Goal: Information Seeking & Learning: Learn about a topic

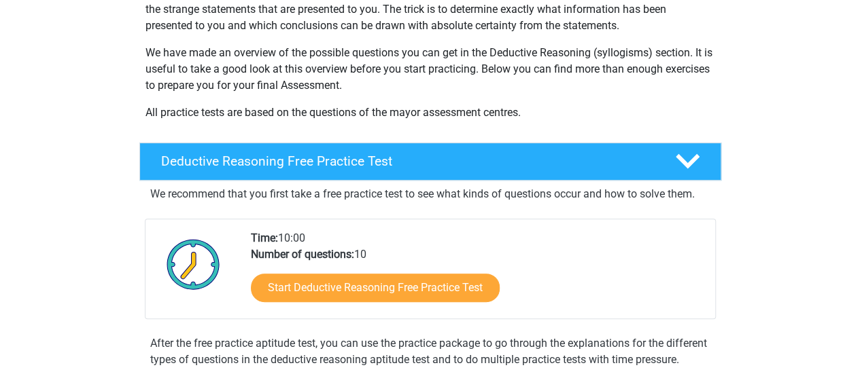
scroll to position [204, 0]
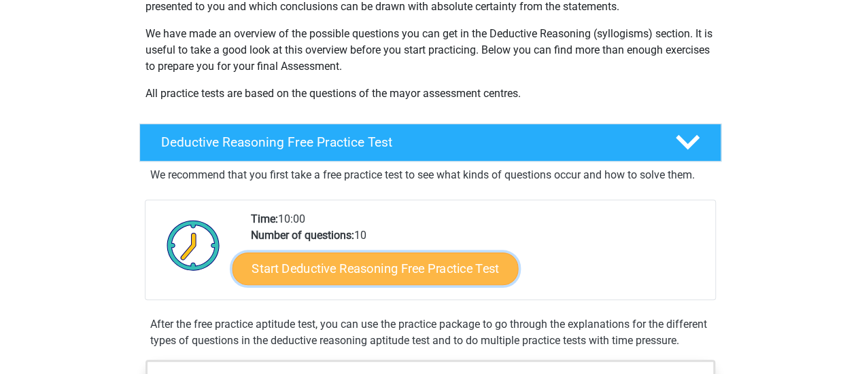
click at [402, 268] on link "Start Deductive Reasoning Free Practice Test" at bounding box center [375, 268] width 286 height 33
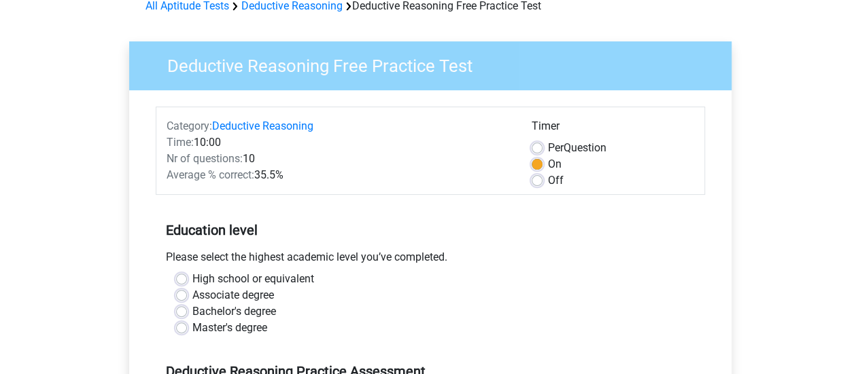
scroll to position [136, 0]
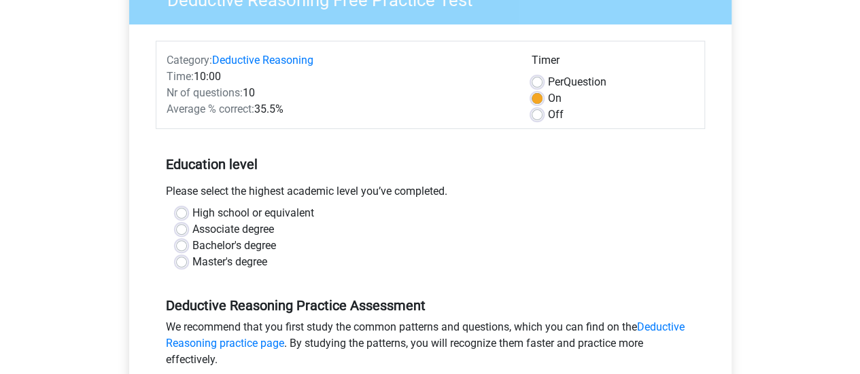
click at [192, 245] on label "Bachelor's degree" at bounding box center [234, 246] width 84 height 16
click at [181, 245] on input "Bachelor's degree" at bounding box center [181, 245] width 11 height 14
radio input "true"
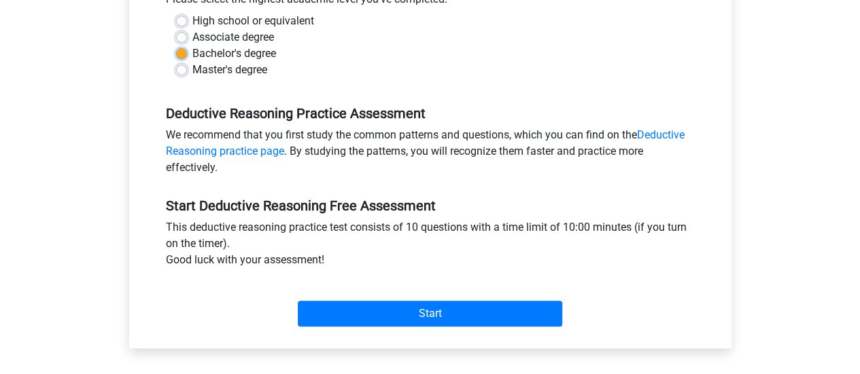
scroll to position [408, 0]
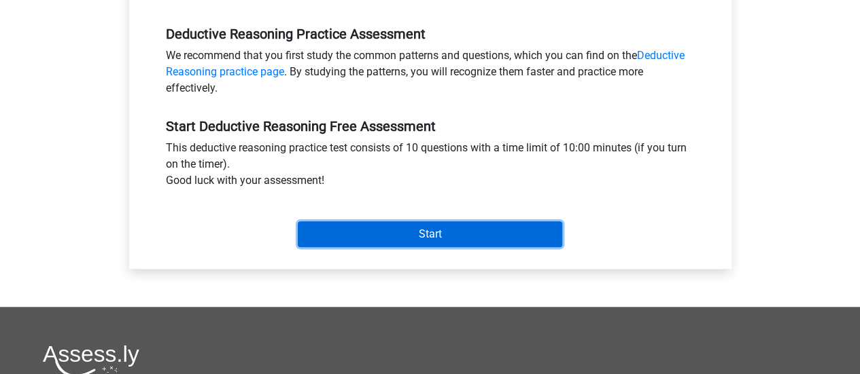
click at [367, 243] on input "Start" at bounding box center [430, 235] width 264 height 26
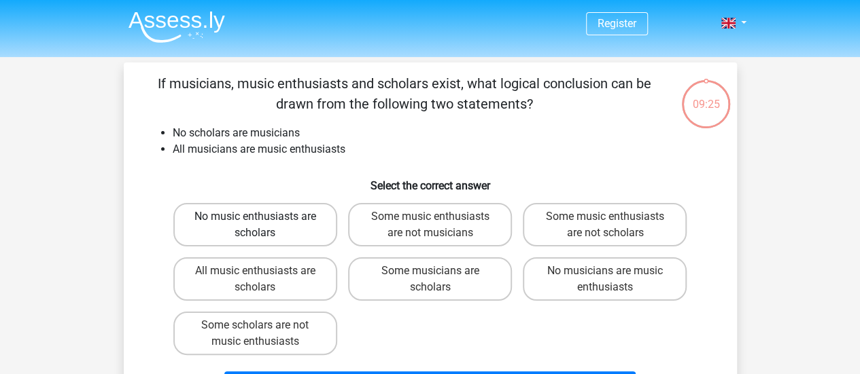
click at [261, 227] on label "No music enthusiasts are scholars" at bounding box center [255, 224] width 164 height 43
click at [261, 226] on input "No music enthusiasts are scholars" at bounding box center [259, 221] width 9 height 9
radio input "true"
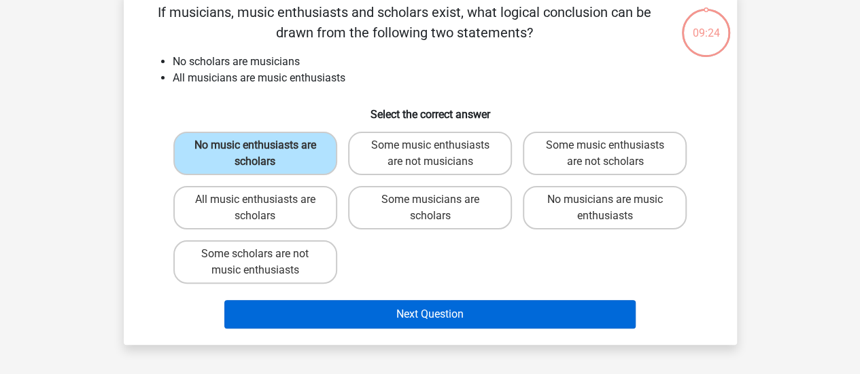
scroll to position [136, 0]
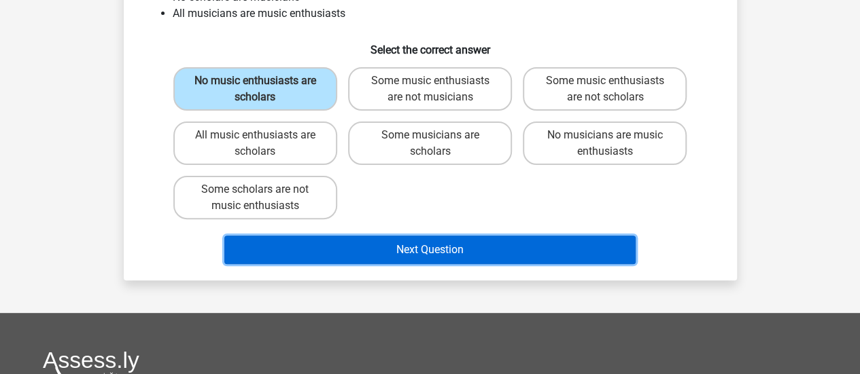
click at [495, 247] on button "Next Question" at bounding box center [429, 250] width 411 height 29
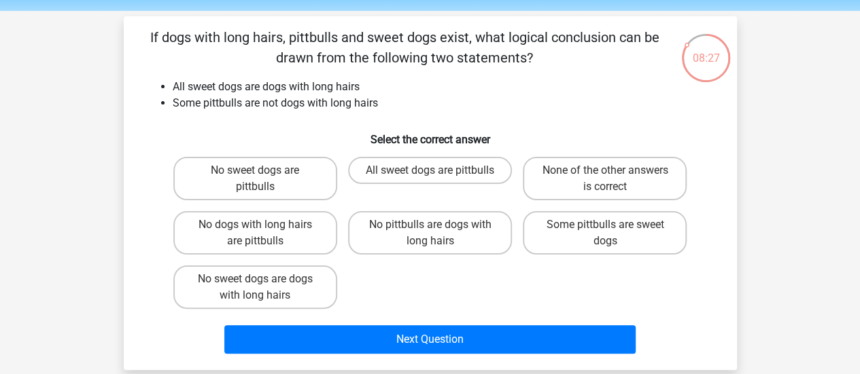
scroll to position [68, 0]
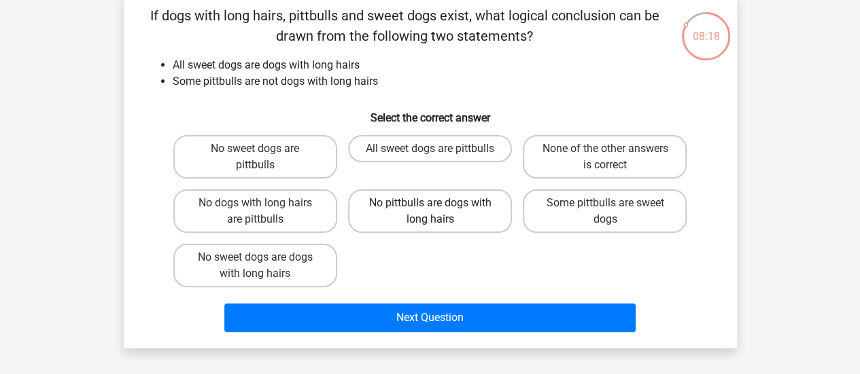
click at [427, 215] on label "No pittbulls are dogs with long hairs" at bounding box center [430, 211] width 164 height 43
click at [429, 212] on input "No pittbulls are dogs with long hairs" at bounding box center [433, 207] width 9 height 9
radio input "true"
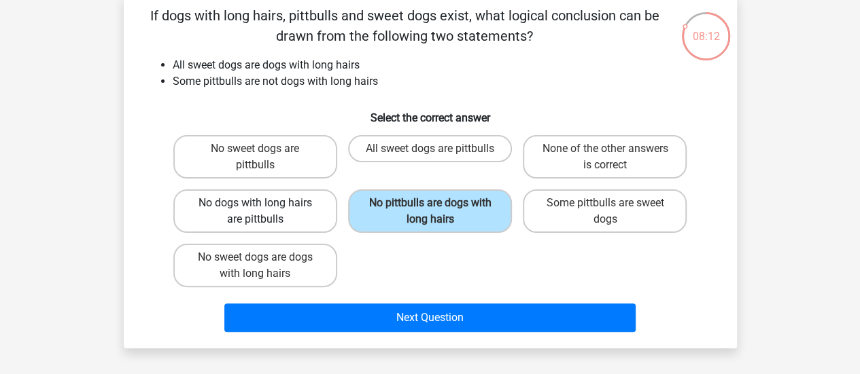
click at [302, 206] on label "No dogs with long hairs are pittbulls" at bounding box center [255, 211] width 164 height 43
click at [264, 206] on input "No dogs with long hairs are pittbulls" at bounding box center [259, 207] width 9 height 9
radio input "true"
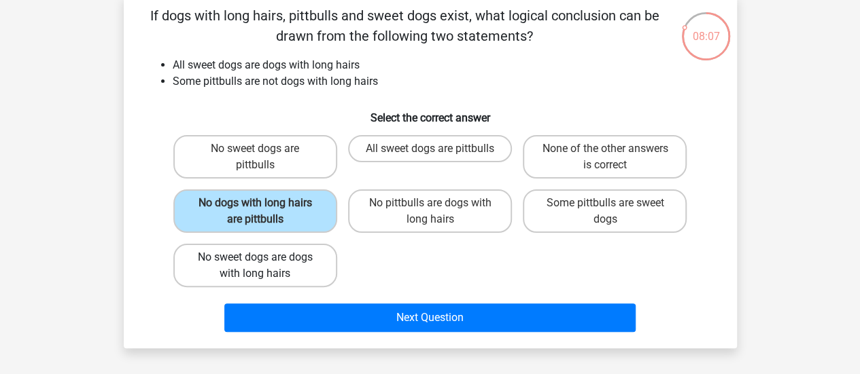
click at [300, 277] on label "No sweet dogs are dogs with long hairs" at bounding box center [255, 265] width 164 height 43
click at [264, 266] on input "No sweet dogs are dogs with long hairs" at bounding box center [259, 262] width 9 height 9
radio input "true"
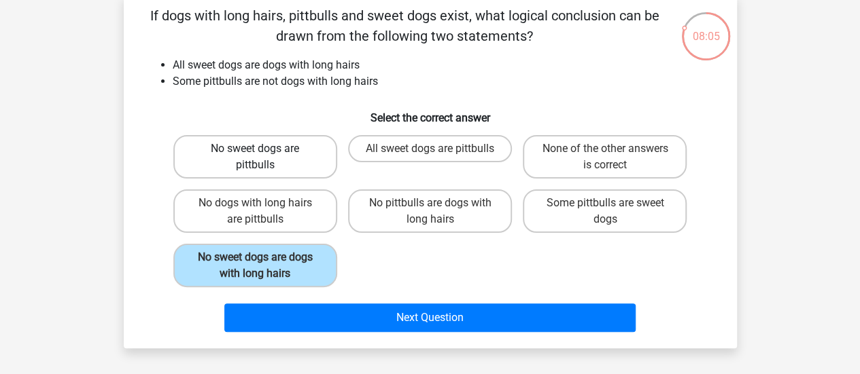
click at [272, 156] on label "No sweet dogs are pittbulls" at bounding box center [255, 156] width 164 height 43
click at [264, 156] on input "No sweet dogs are pittbulls" at bounding box center [259, 153] width 9 height 9
radio input "true"
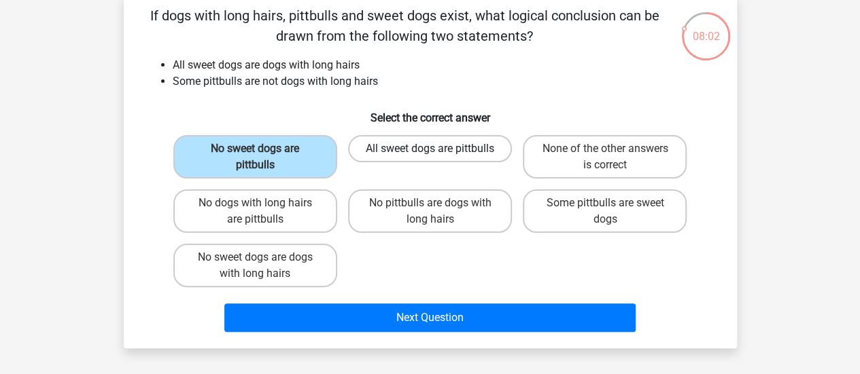
click at [408, 161] on label "All sweet dogs are pittbulls" at bounding box center [430, 148] width 164 height 27
click at [429, 158] on input "All sweet dogs are pittbulls" at bounding box center [433, 153] width 9 height 9
radio input "true"
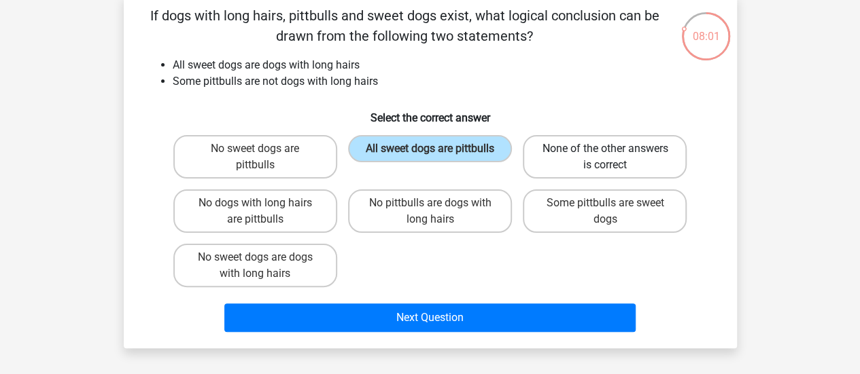
click at [619, 169] on label "None of the other answers is correct" at bounding box center [605, 156] width 164 height 43
click at [614, 158] on input "None of the other answers is correct" at bounding box center [609, 153] width 9 height 9
radio input "true"
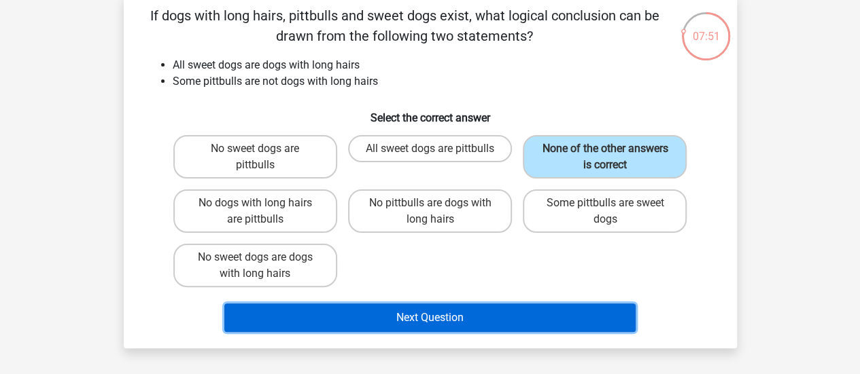
click at [495, 313] on button "Next Question" at bounding box center [429, 318] width 411 height 29
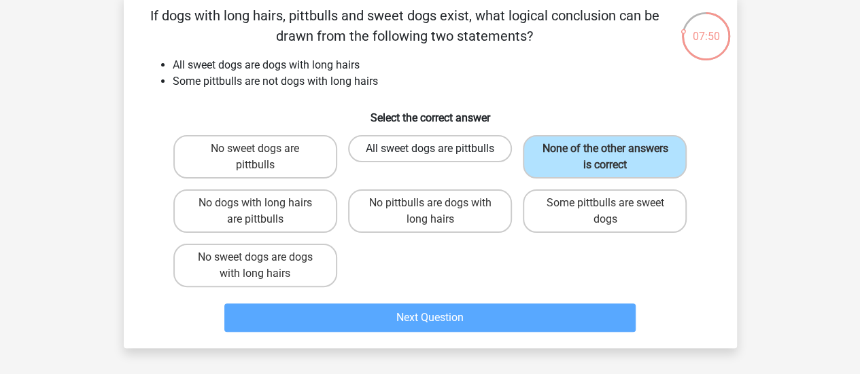
scroll to position [63, 0]
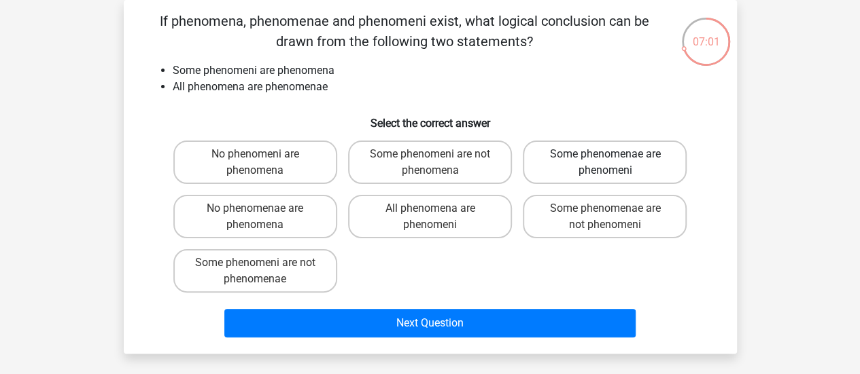
click at [629, 168] on label "Some phenomenae are phenomeni" at bounding box center [605, 162] width 164 height 43
click at [614, 163] on input "Some phenomenae are phenomeni" at bounding box center [609, 158] width 9 height 9
radio input "true"
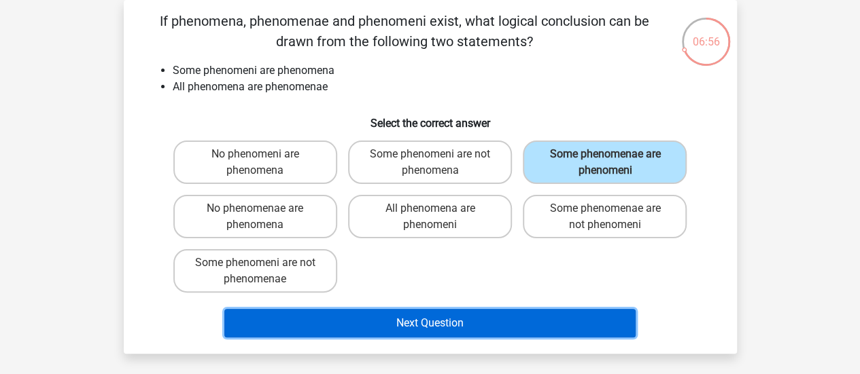
click at [484, 327] on button "Next Question" at bounding box center [429, 323] width 411 height 29
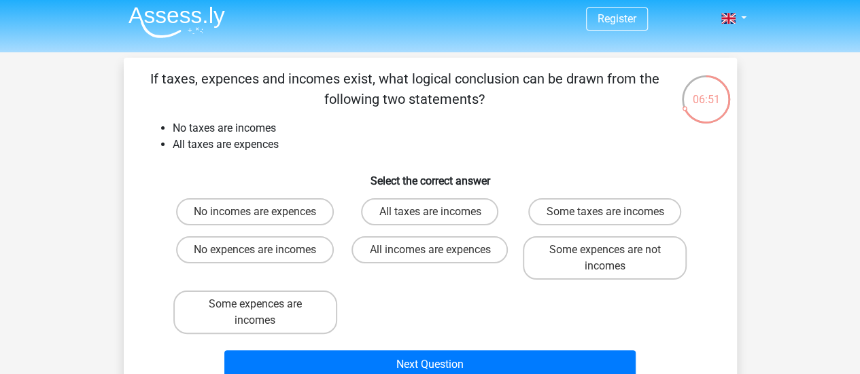
scroll to position [0, 0]
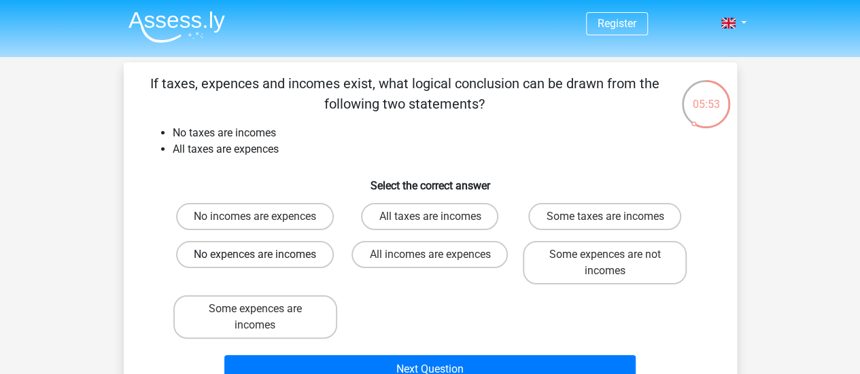
click at [295, 267] on label "No expences are incomes" at bounding box center [255, 254] width 158 height 27
click at [264, 264] on input "No expences are incomes" at bounding box center [259, 259] width 9 height 9
radio input "true"
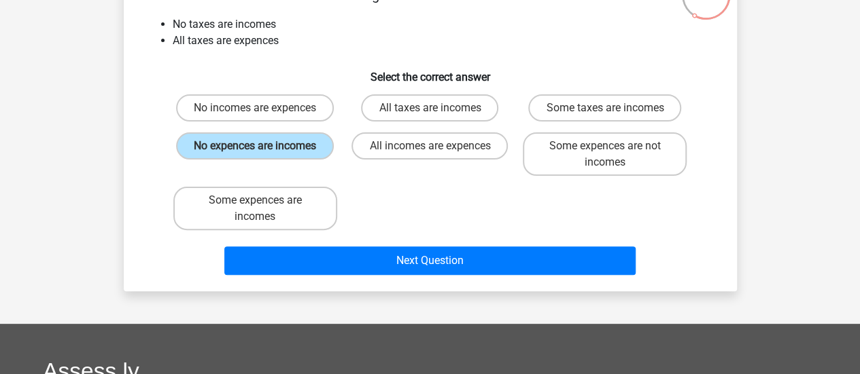
scroll to position [68, 0]
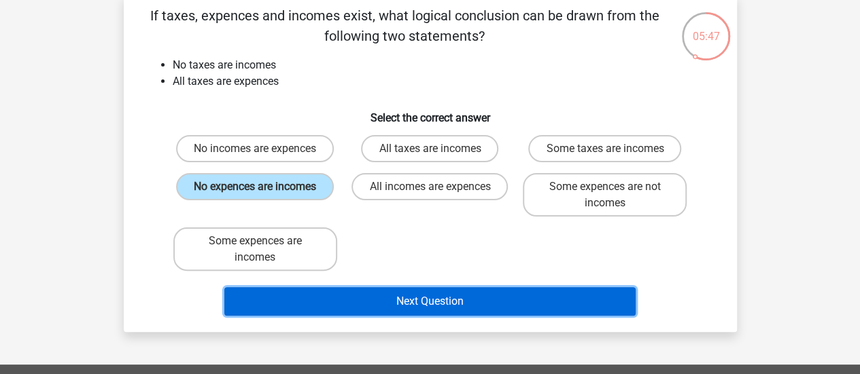
click at [448, 300] on button "Next Question" at bounding box center [429, 301] width 411 height 29
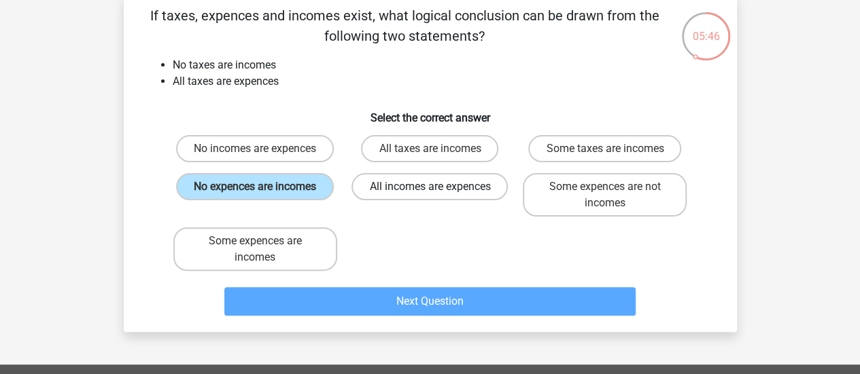
scroll to position [63, 0]
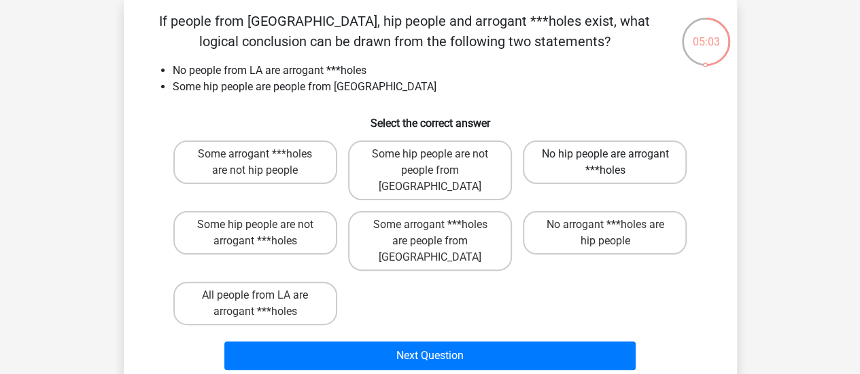
click at [596, 168] on label "No hip people are arrogant ***holes" at bounding box center [605, 162] width 164 height 43
click at [605, 163] on input "No hip people are arrogant ***holes" at bounding box center [609, 158] width 9 height 9
radio input "true"
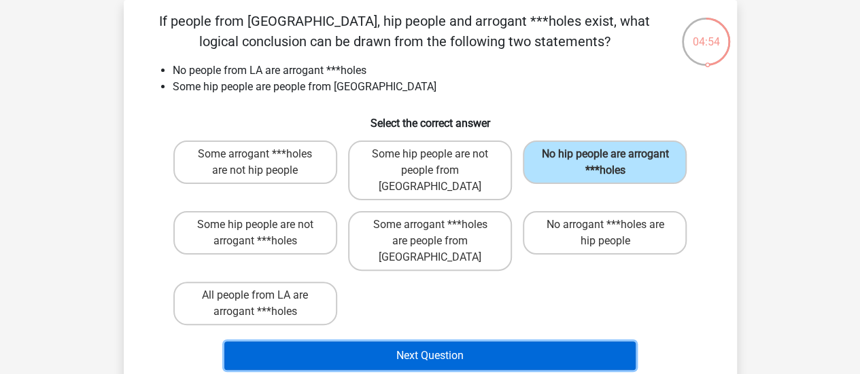
click at [518, 342] on button "Next Question" at bounding box center [429, 356] width 411 height 29
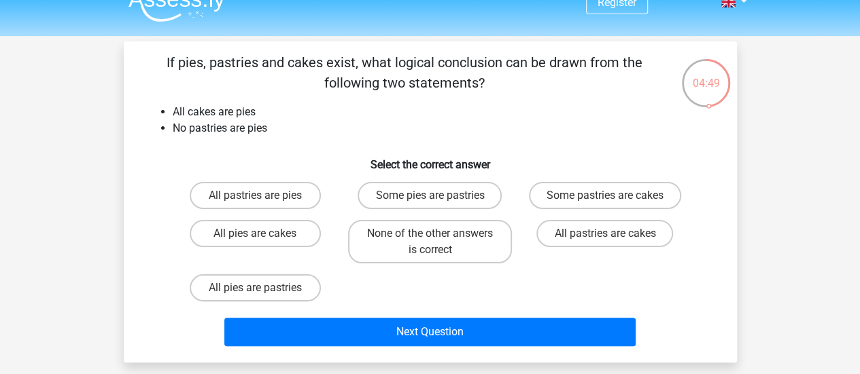
scroll to position [0, 0]
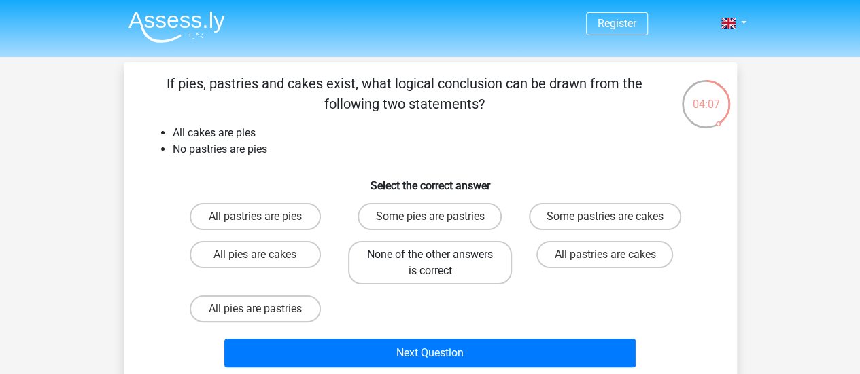
click at [466, 259] on label "None of the other answers is correct" at bounding box center [430, 262] width 164 height 43
click at [438, 259] on input "None of the other answers is correct" at bounding box center [433, 259] width 9 height 9
radio input "true"
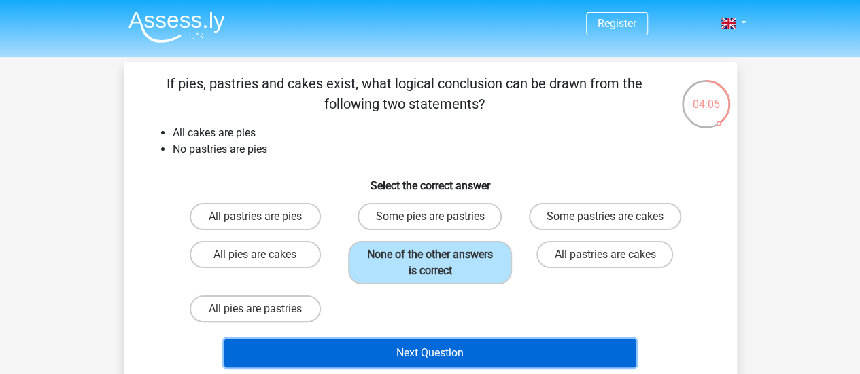
click at [466, 350] on button "Next Question" at bounding box center [429, 353] width 411 height 29
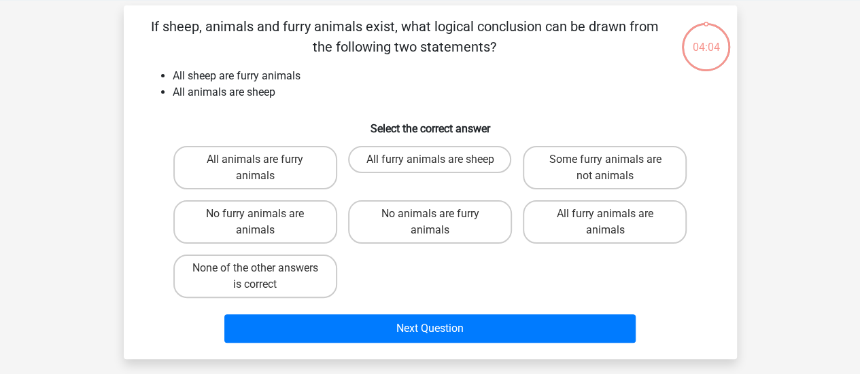
scroll to position [63, 0]
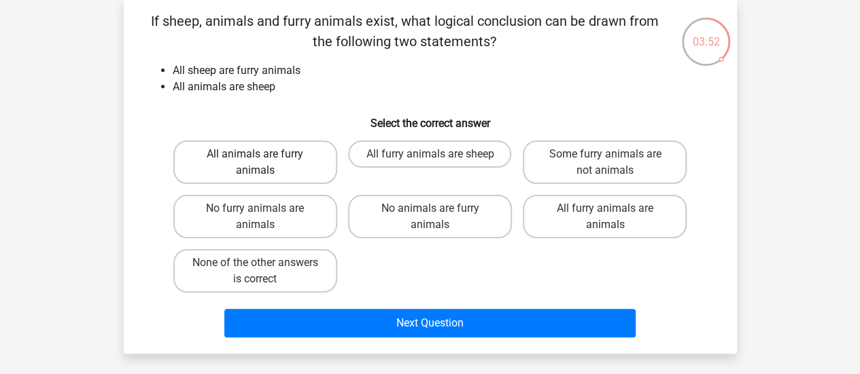
click at [307, 162] on label "All animals are furry animals" at bounding box center [255, 162] width 164 height 43
click at [264, 162] on input "All animals are furry animals" at bounding box center [259, 158] width 9 height 9
radio input "true"
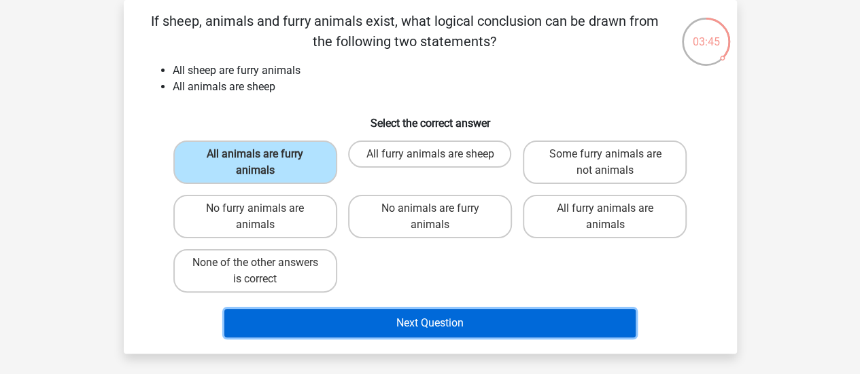
click at [486, 327] on button "Next Question" at bounding box center [429, 323] width 411 height 29
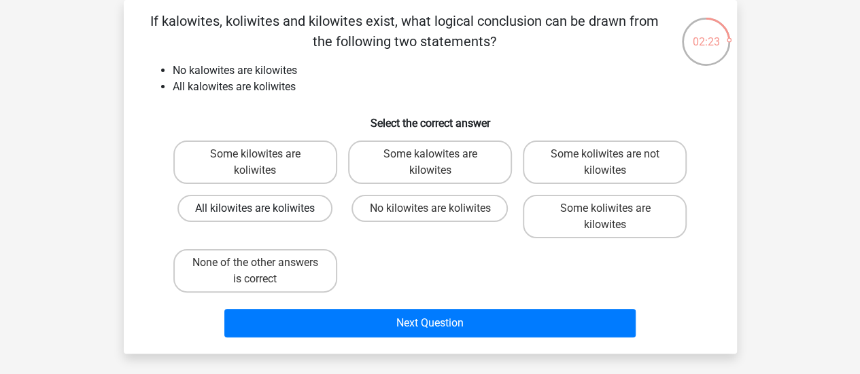
click at [295, 211] on label "All kilowites are koliwites" at bounding box center [254, 208] width 155 height 27
click at [264, 211] on input "All kilowites are koliwites" at bounding box center [259, 213] width 9 height 9
radio input "true"
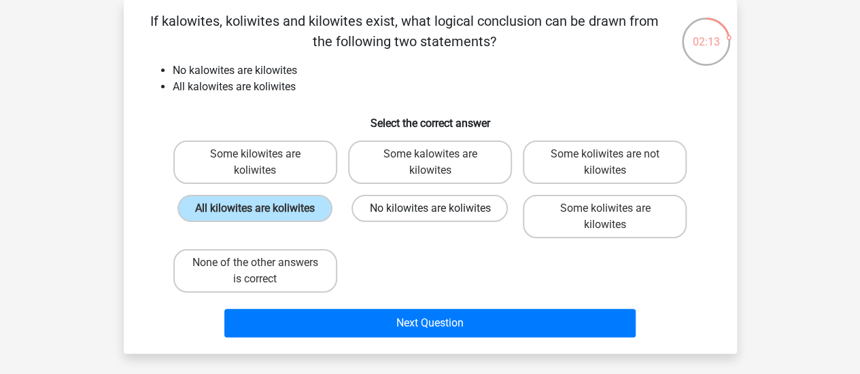
click at [408, 213] on label "No kilowites are koliwites" at bounding box center [429, 208] width 156 height 27
click at [429, 213] on input "No kilowites are koliwites" at bounding box center [433, 213] width 9 height 9
radio input "true"
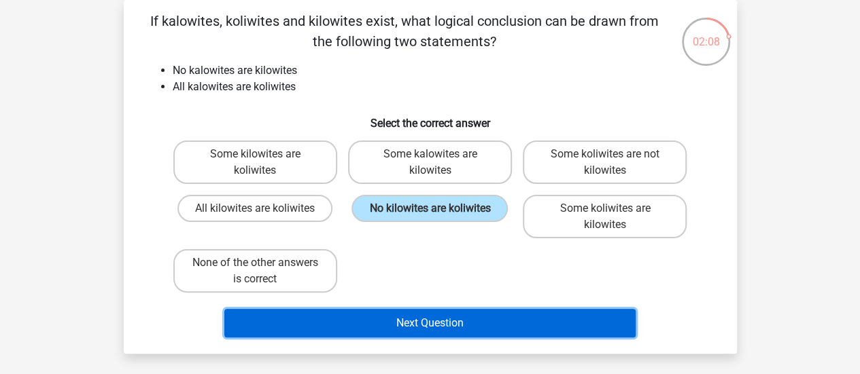
click at [422, 319] on button "Next Question" at bounding box center [429, 323] width 411 height 29
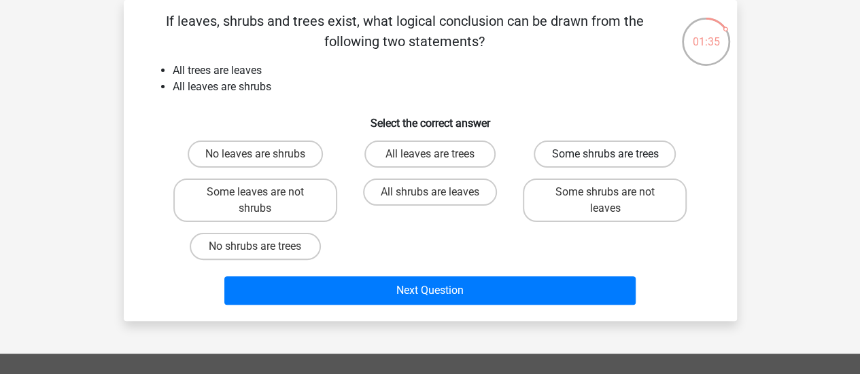
click at [587, 151] on label "Some shrubs are trees" at bounding box center [604, 154] width 142 height 27
click at [605, 154] on input "Some shrubs are trees" at bounding box center [609, 158] width 9 height 9
radio input "true"
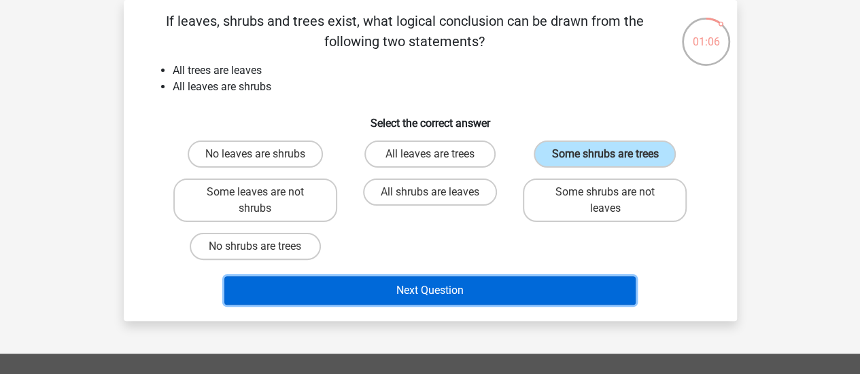
click at [366, 289] on button "Next Question" at bounding box center [429, 291] width 411 height 29
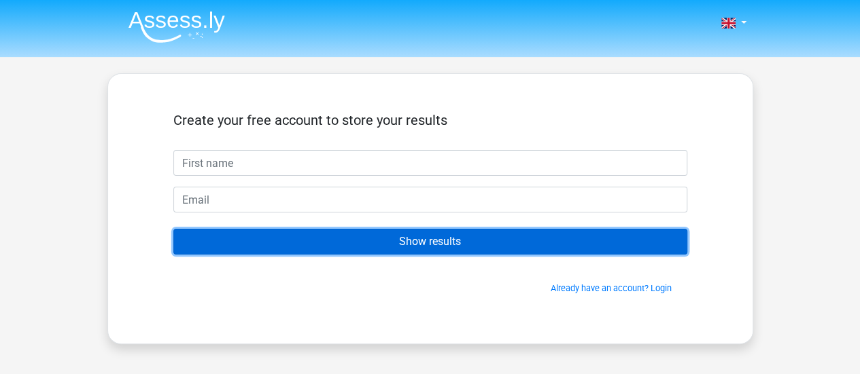
click at [405, 247] on input "Show results" at bounding box center [430, 242] width 514 height 26
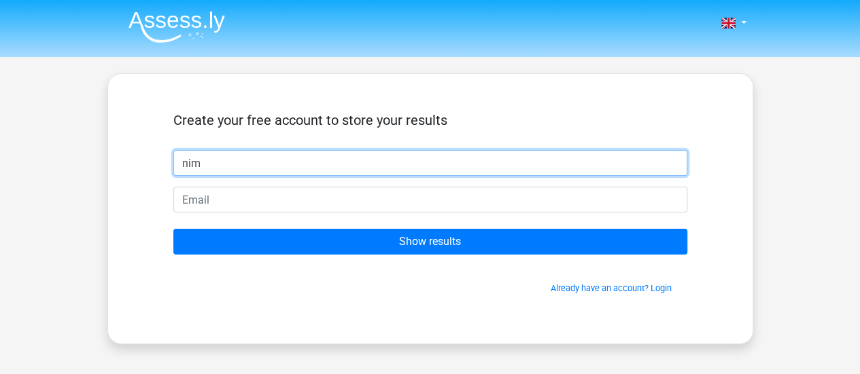
type input "nim"
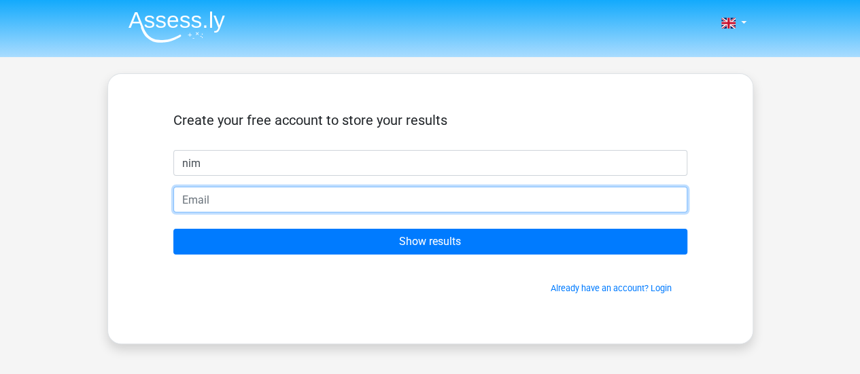
click at [545, 194] on input "email" at bounding box center [430, 200] width 514 height 26
click at [173, 229] on input "Show results" at bounding box center [430, 242] width 514 height 26
type input "m"
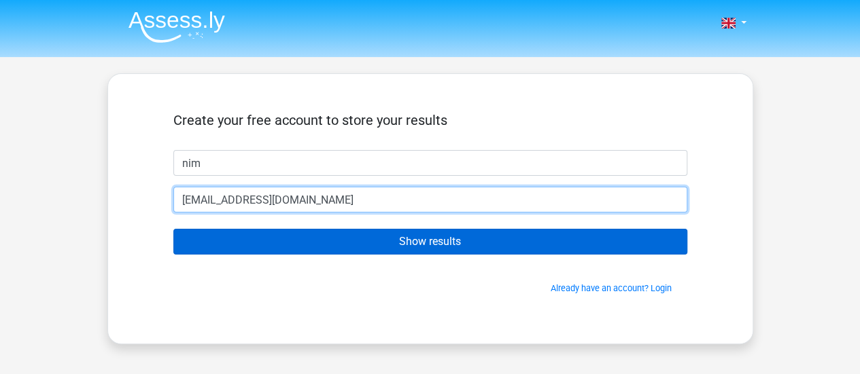
type input "tslovernaomi9@gmail.com"
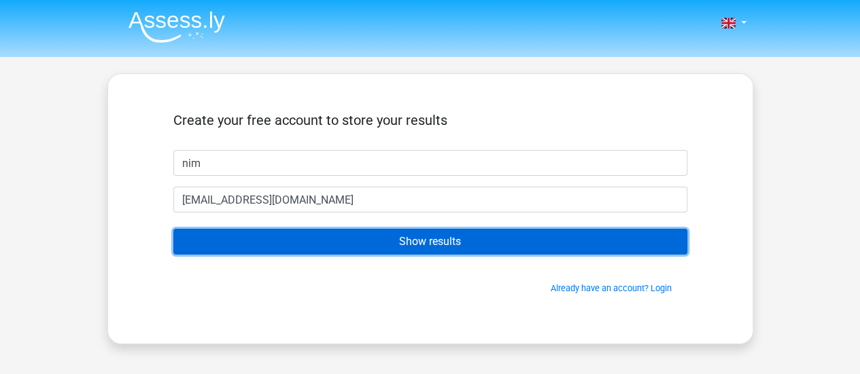
click at [319, 245] on input "Show results" at bounding box center [430, 242] width 514 height 26
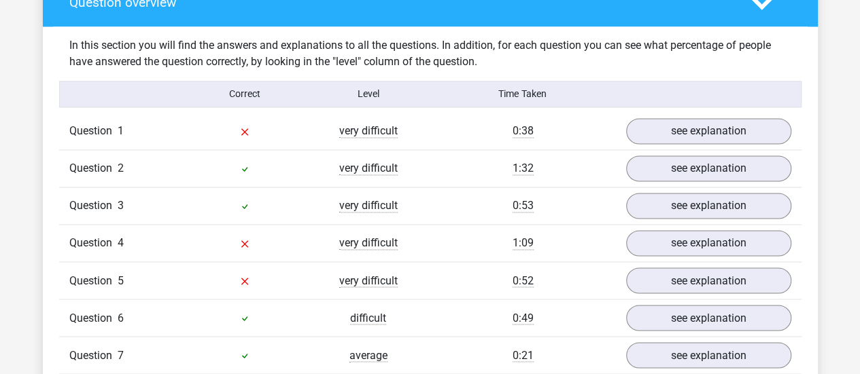
scroll to position [1019, 0]
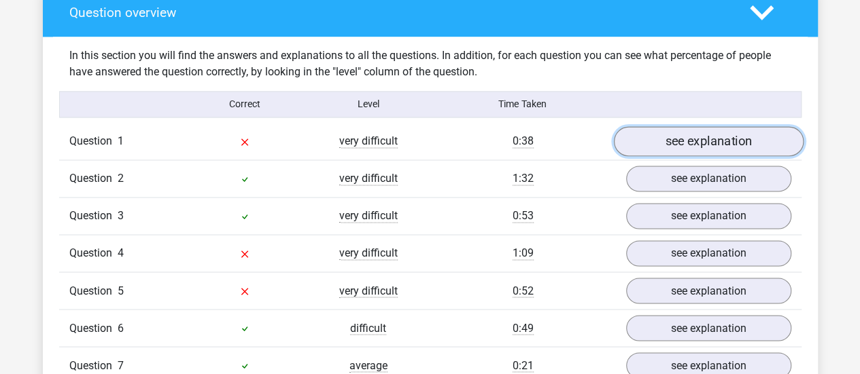
click at [655, 141] on link "see explanation" at bounding box center [708, 141] width 190 height 30
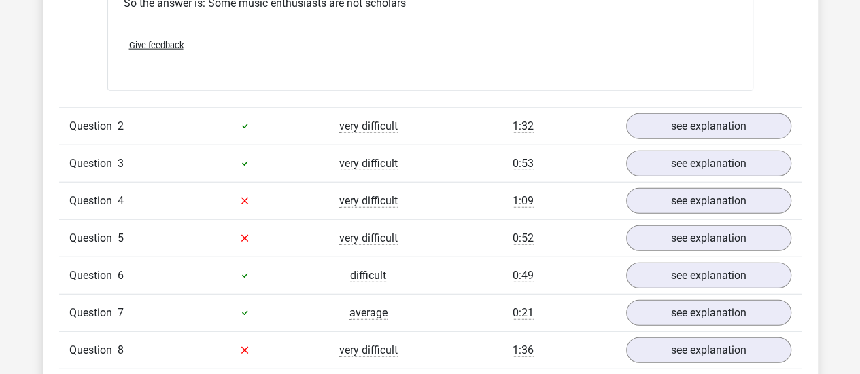
scroll to position [1631, 0]
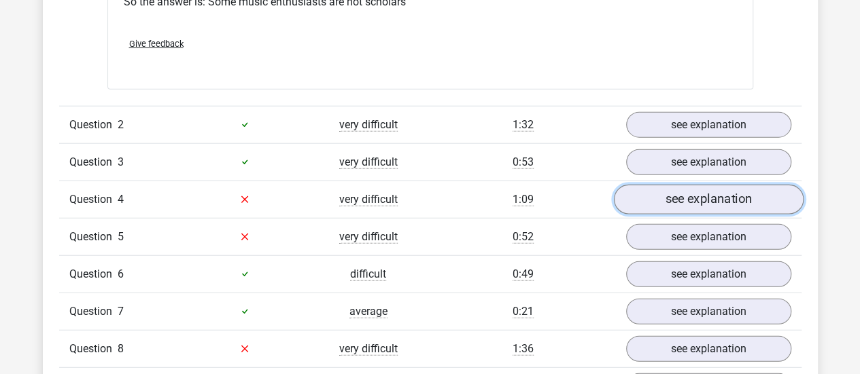
click at [686, 202] on link "see explanation" at bounding box center [708, 200] width 190 height 30
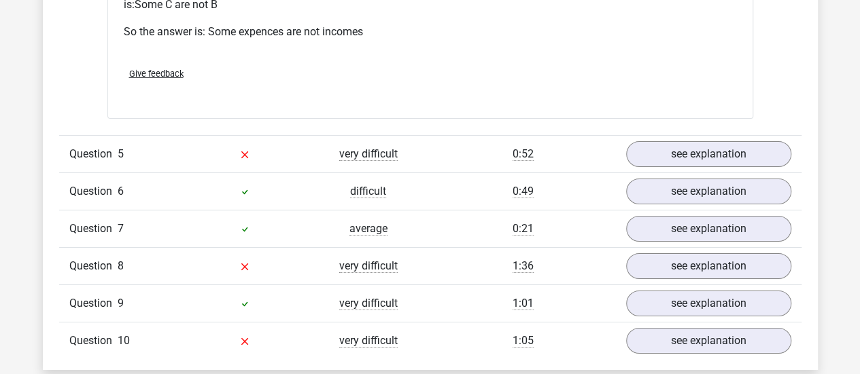
scroll to position [2242, 0]
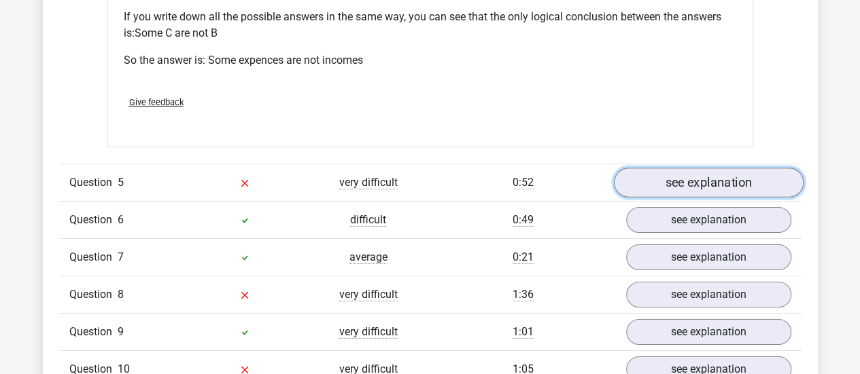
click at [659, 180] on link "see explanation" at bounding box center [708, 183] width 190 height 30
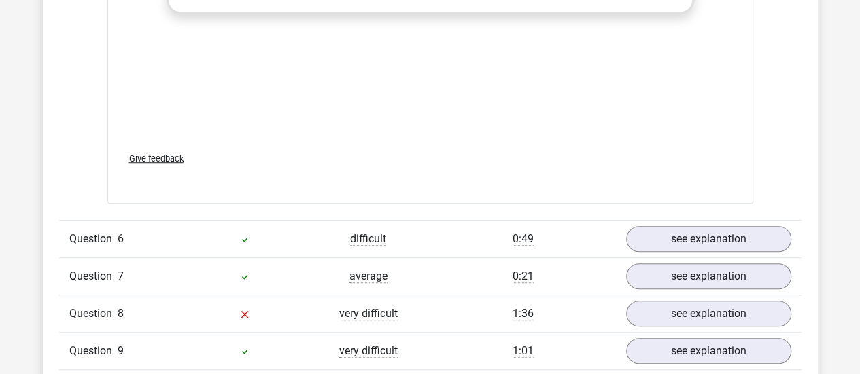
scroll to position [3058, 0]
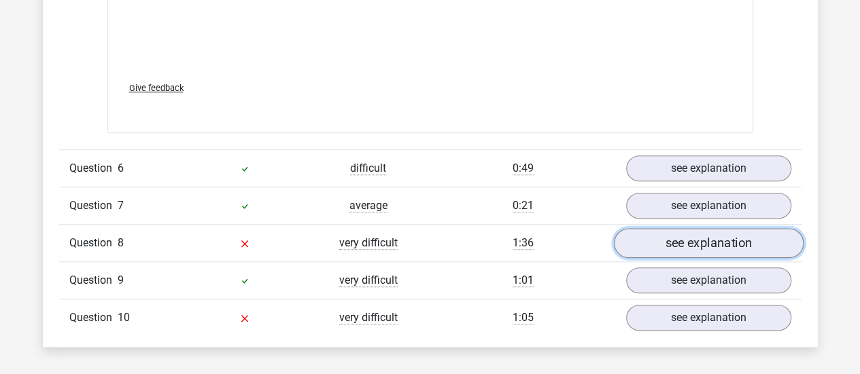
click at [673, 238] on link "see explanation" at bounding box center [708, 243] width 190 height 30
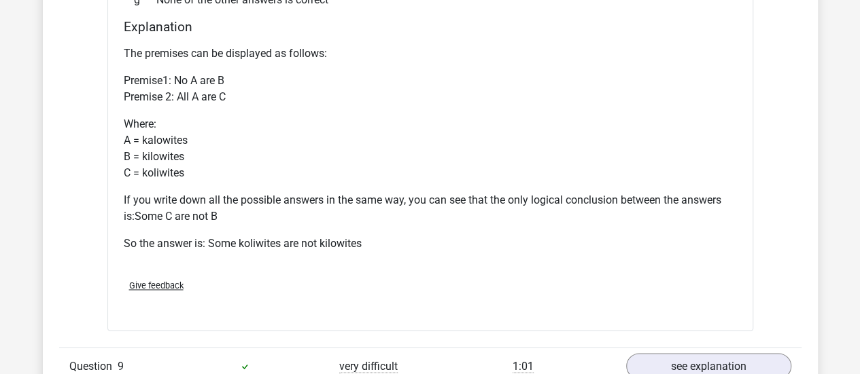
scroll to position [3669, 0]
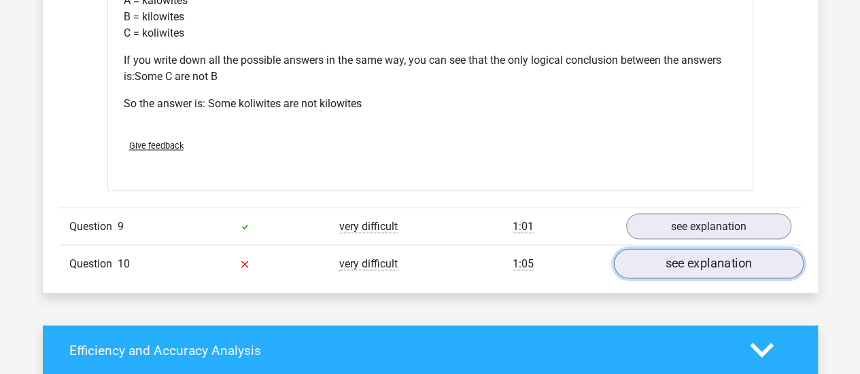
click at [746, 267] on link "see explanation" at bounding box center [708, 264] width 190 height 30
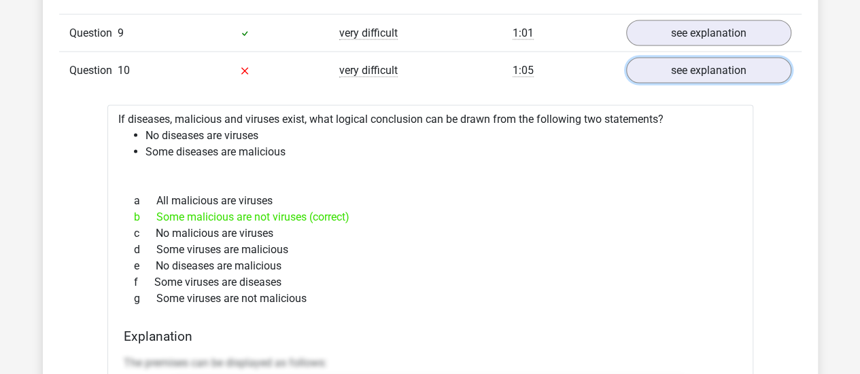
scroll to position [3805, 0]
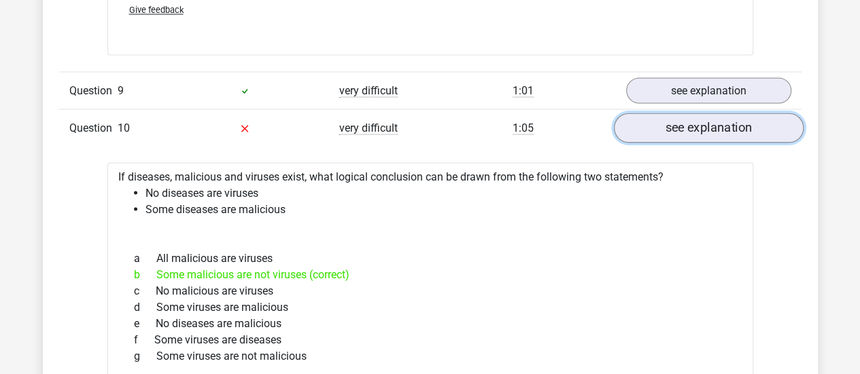
click at [694, 116] on link "see explanation" at bounding box center [708, 128] width 190 height 30
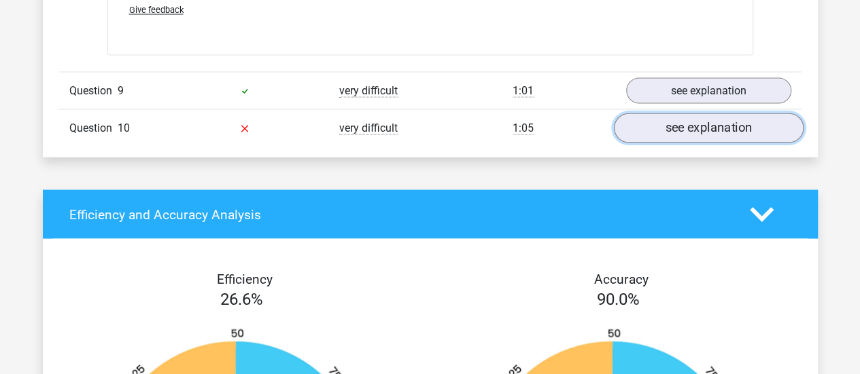
click at [690, 116] on link "see explanation" at bounding box center [708, 128] width 190 height 30
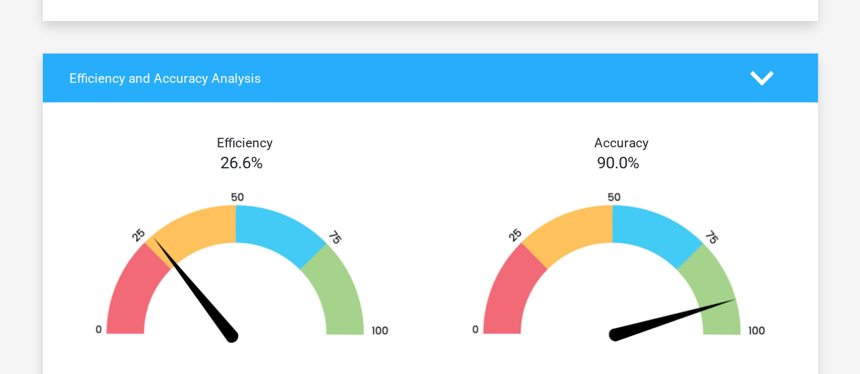
scroll to position [4756, 0]
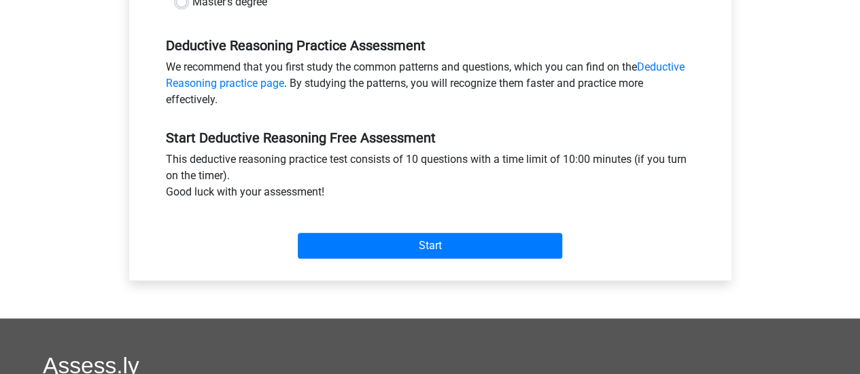
scroll to position [272, 0]
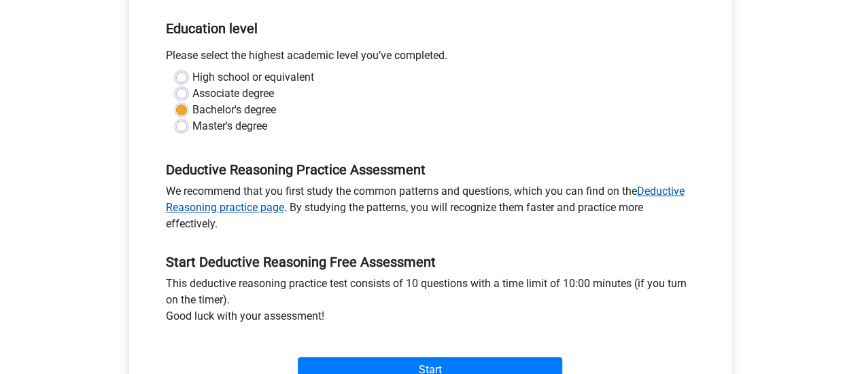
click at [260, 202] on link "Deductive Reasoning practice page" at bounding box center [425, 199] width 518 height 29
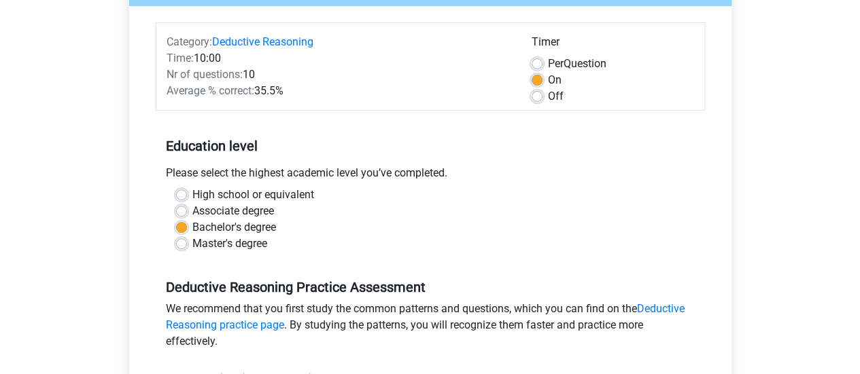
scroll to position [68, 0]
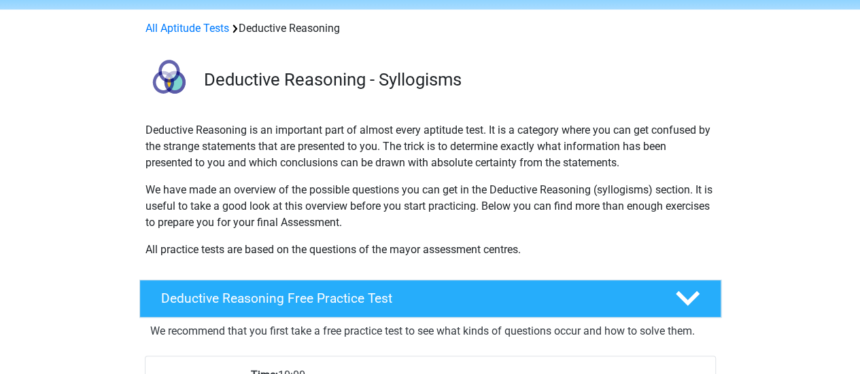
scroll to position [68, 0]
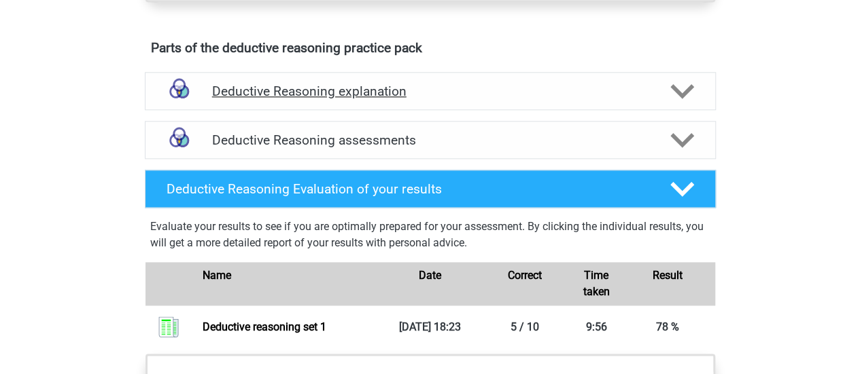
click at [385, 99] on h4 "Deductive Reasoning explanation" at bounding box center [430, 92] width 436 height 16
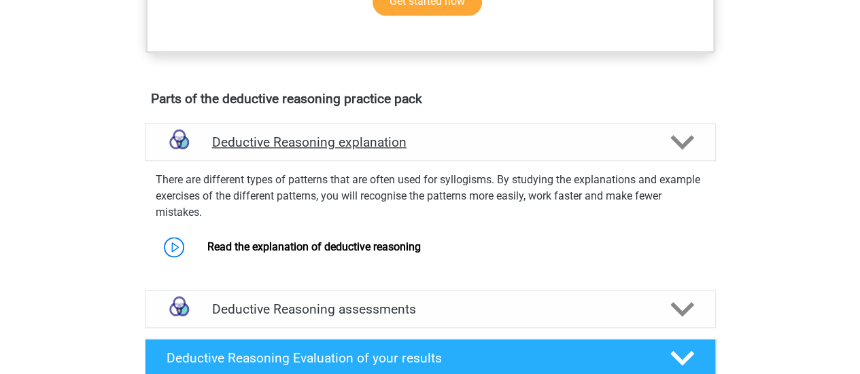
scroll to position [747, 0]
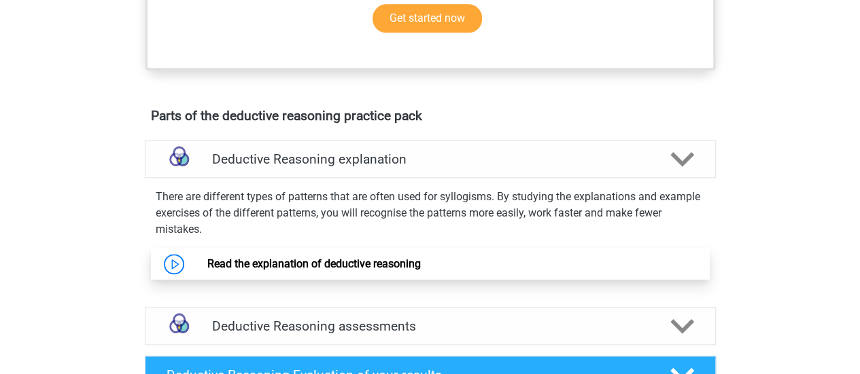
click at [406, 270] on link "Read the explanation of deductive reasoning" at bounding box center [313, 264] width 213 height 13
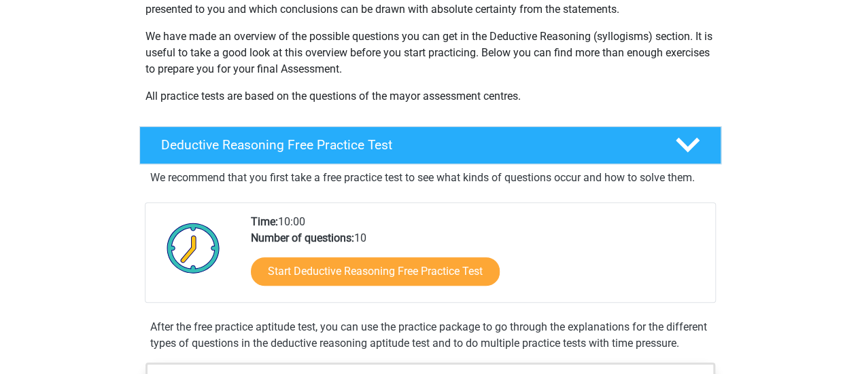
scroll to position [136, 0]
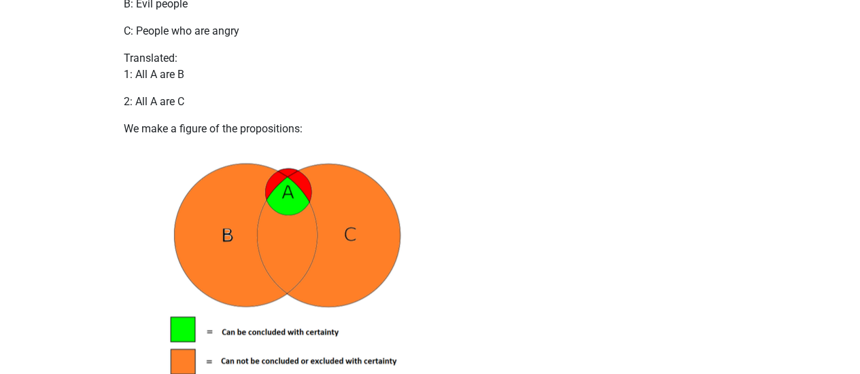
scroll to position [679, 0]
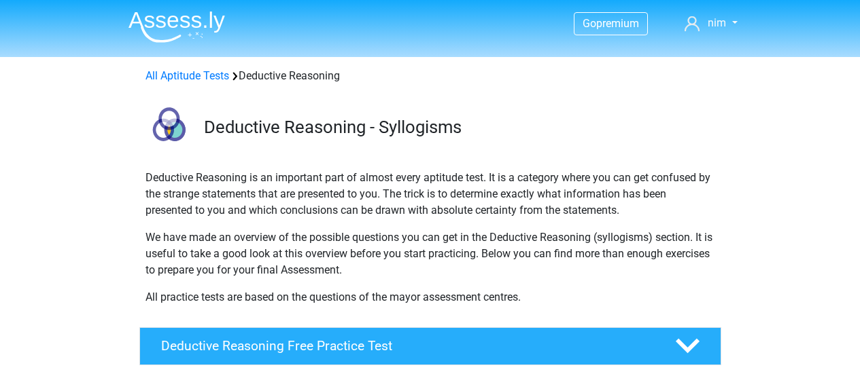
scroll to position [204, 0]
